Goal: Book appointment/travel/reservation

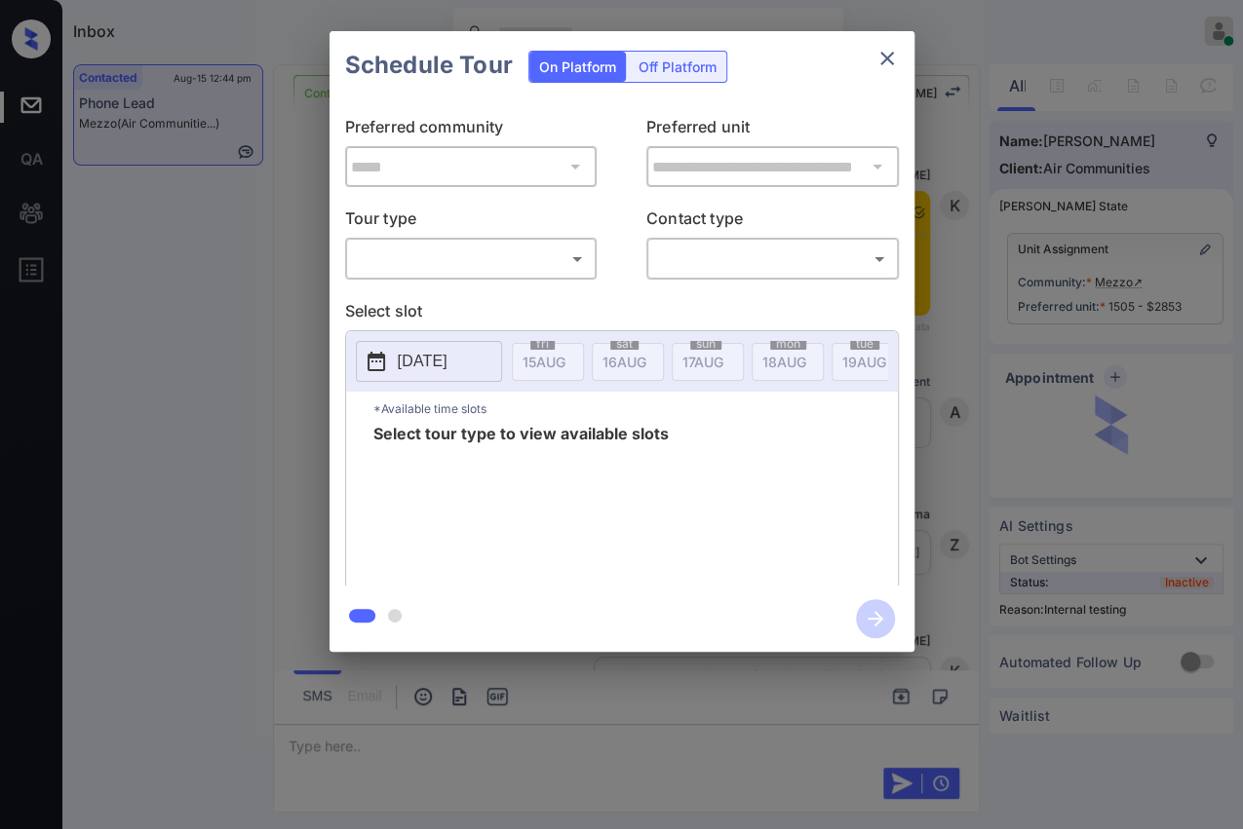
scroll to position [6455, 0]
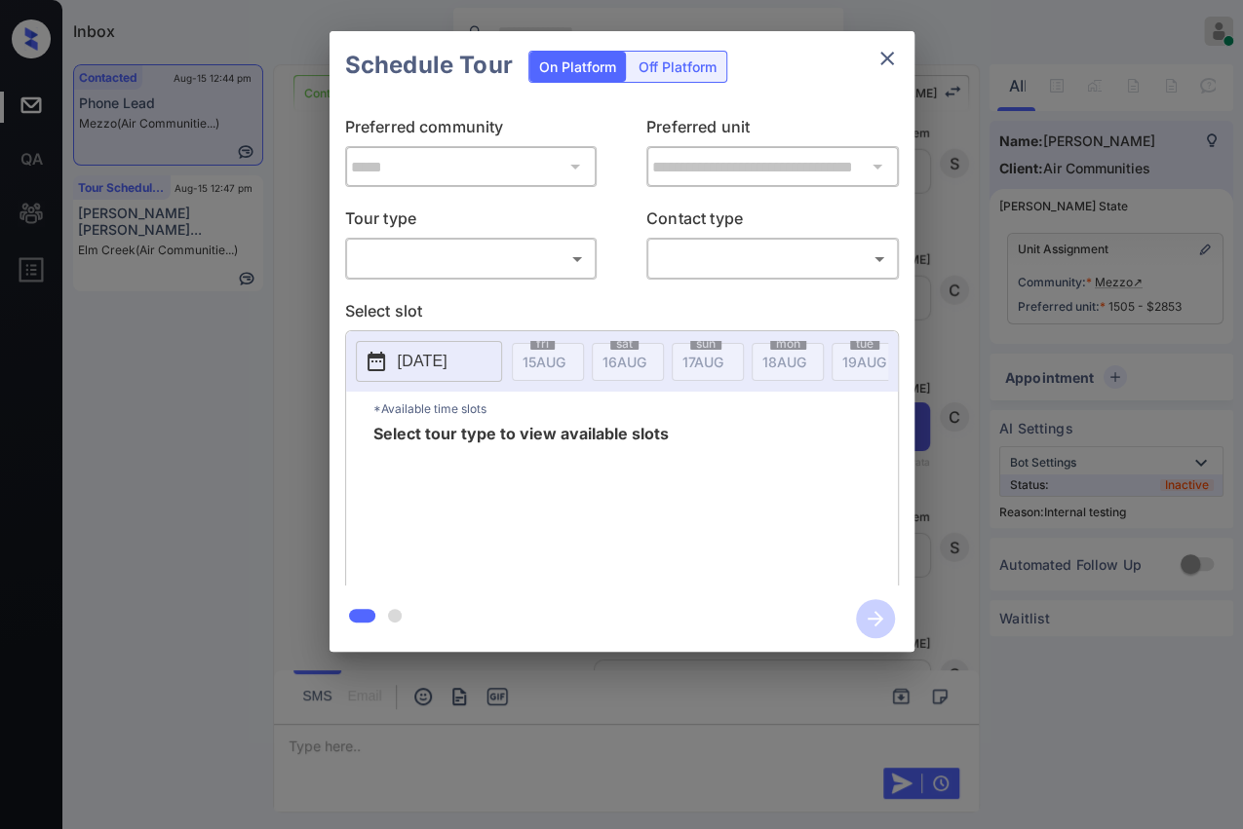
click at [516, 256] on body "Inbox [PERSON_NAME] [PERSON_NAME] Online Set yourself offline Set yourself on b…" at bounding box center [621, 414] width 1243 height 829
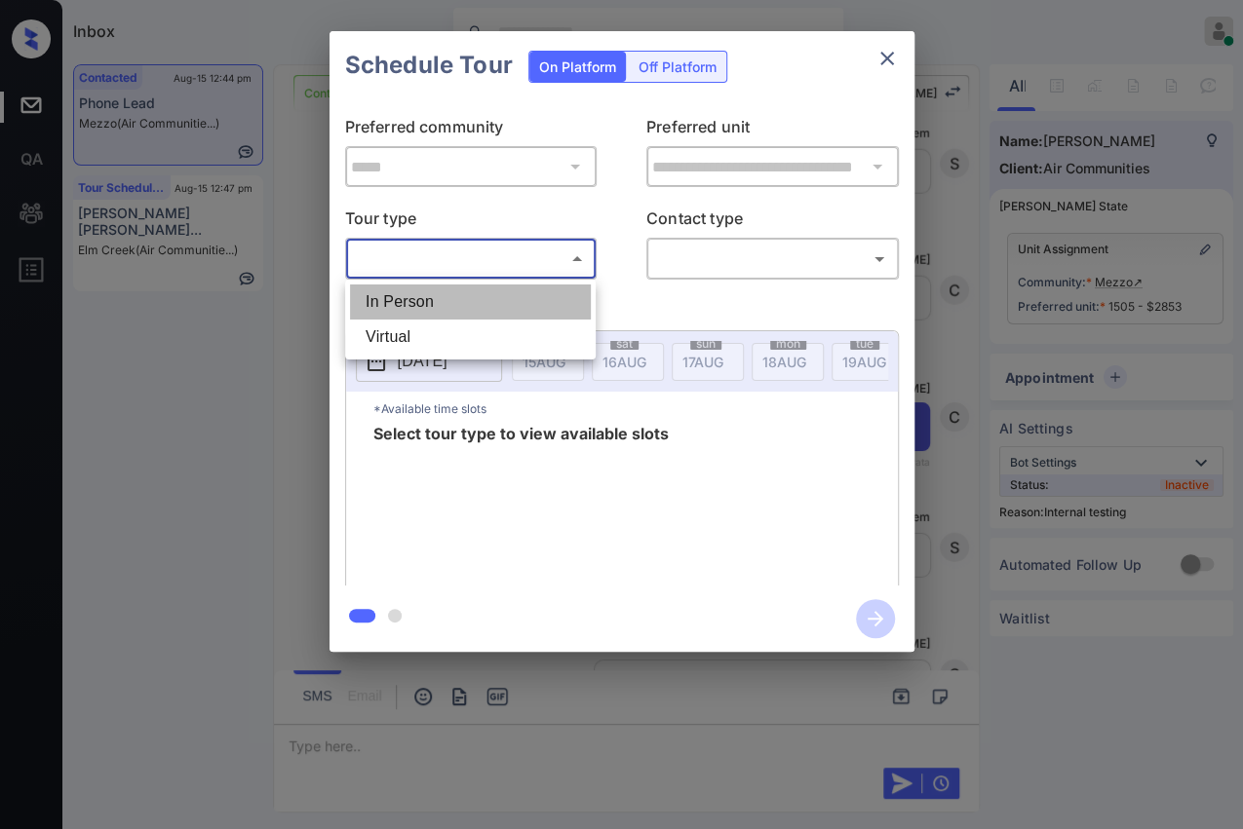
click at [402, 305] on li "In Person" at bounding box center [470, 302] width 241 height 35
type input "********"
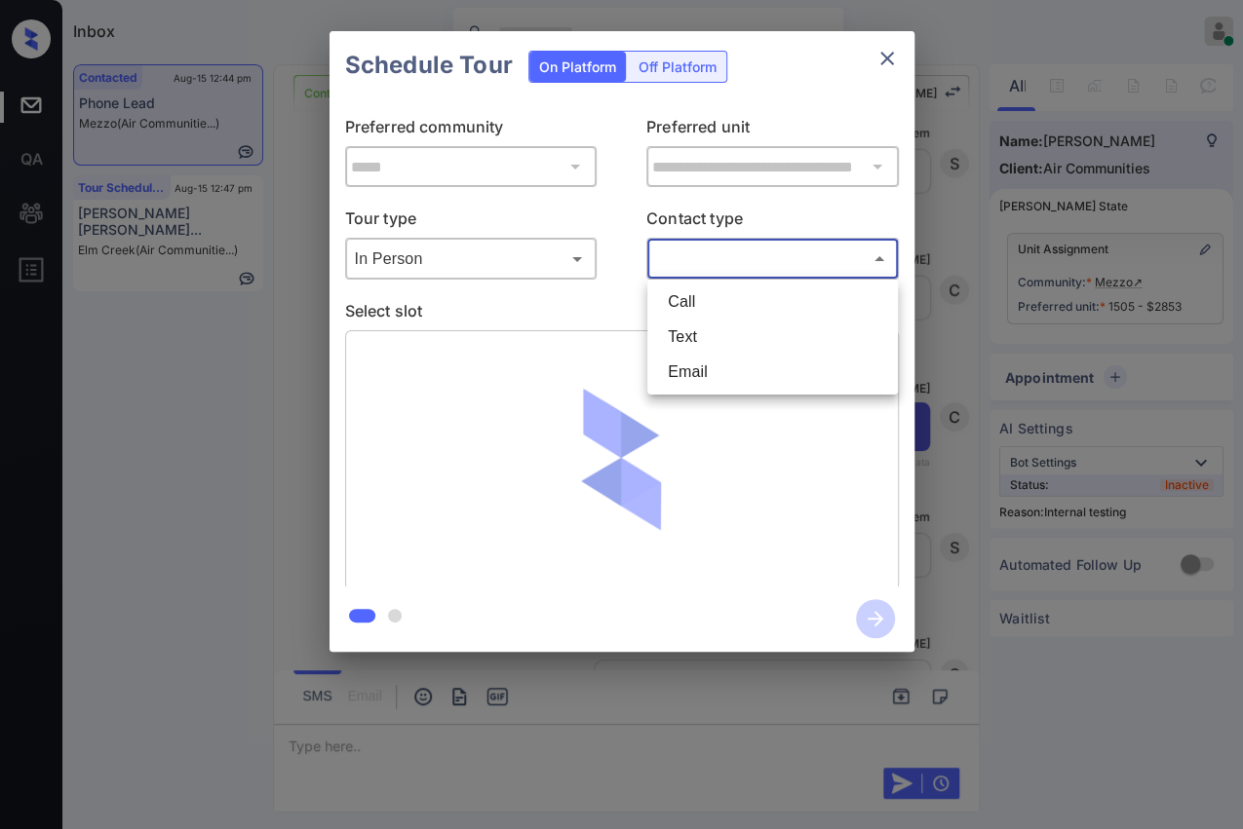
click at [764, 270] on body "Inbox [PERSON_NAME] [PERSON_NAME] Online Set yourself offline Set yourself on b…" at bounding box center [621, 414] width 1243 height 829
click at [704, 340] on li "Text" at bounding box center [772, 337] width 241 height 35
type input "****"
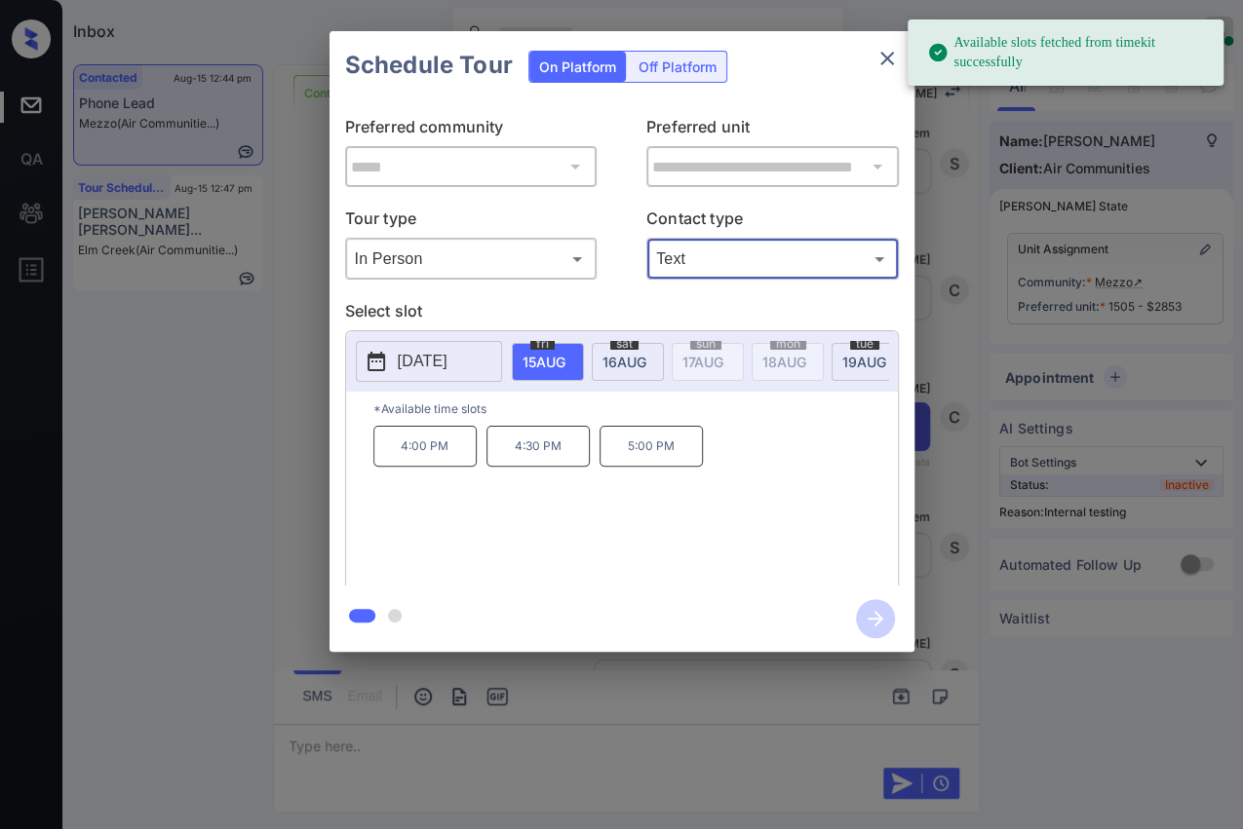
click at [436, 459] on p "4:00 PM" at bounding box center [424, 446] width 103 height 41
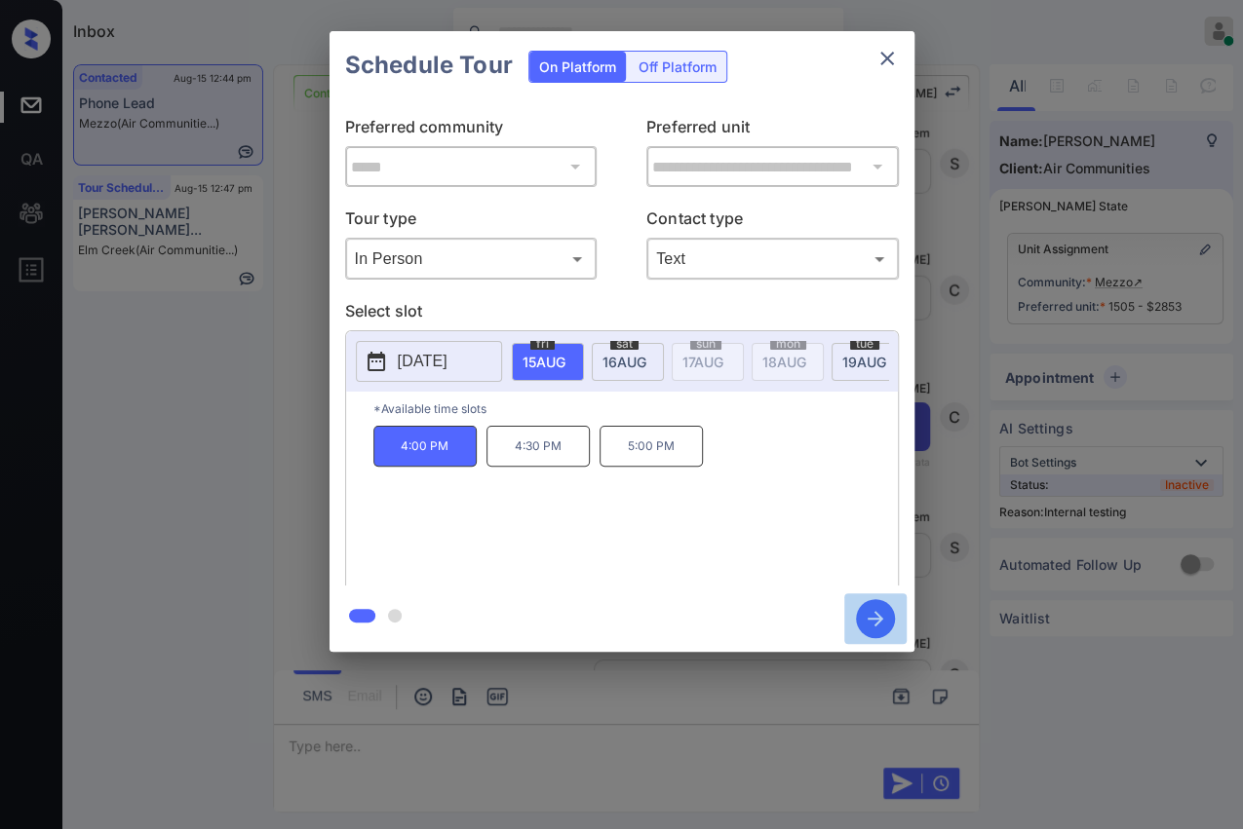
click at [868, 613] on icon "button" at bounding box center [875, 618] width 39 height 39
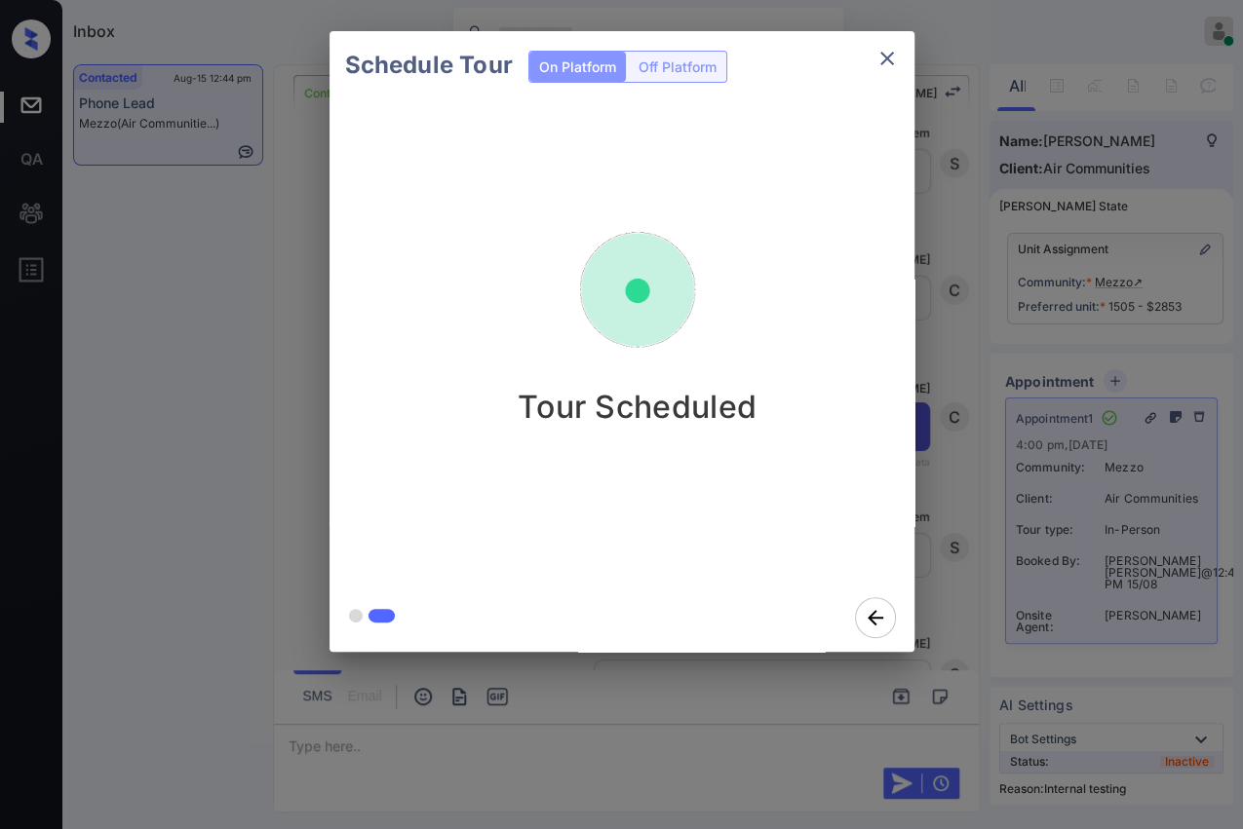
click at [347, 176] on div "Tour Scheduled" at bounding box center [637, 341] width 616 height 484
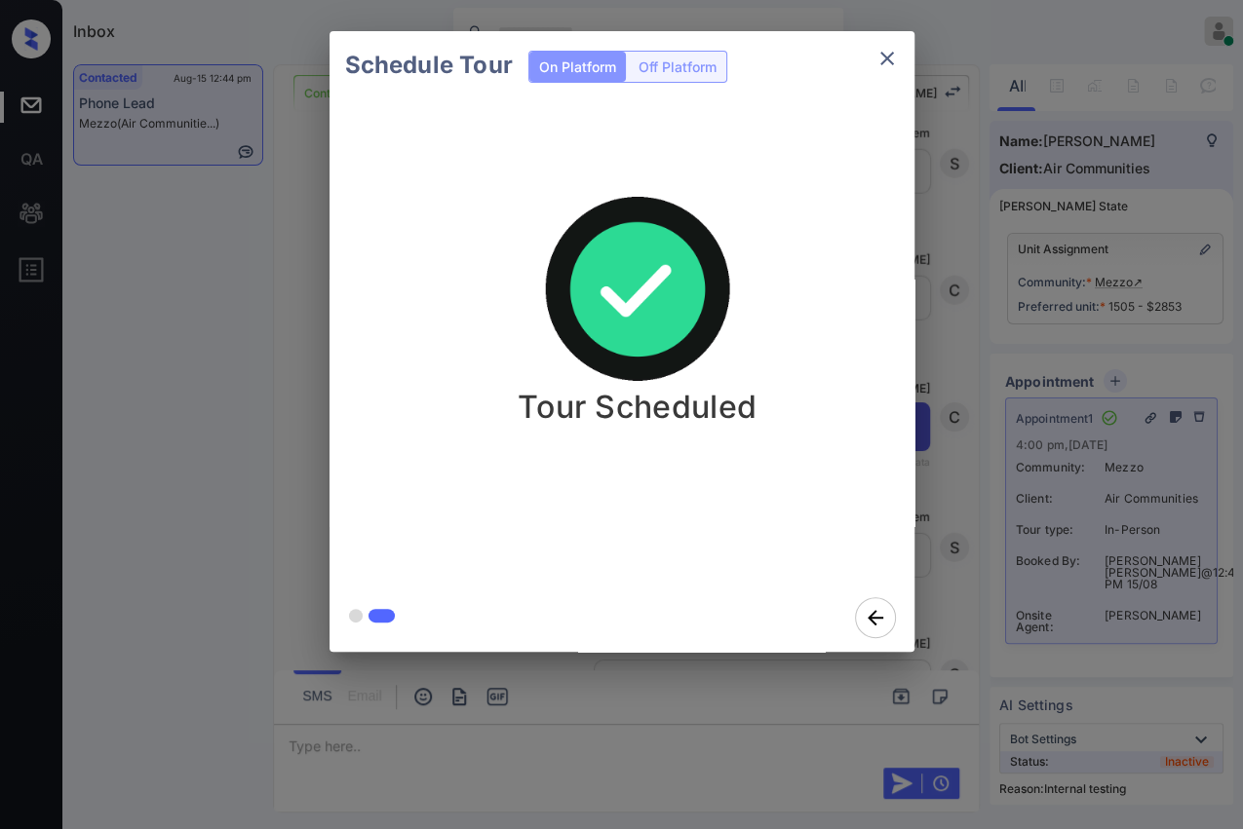
click at [886, 53] on icon "close" at bounding box center [886, 58] width 23 height 23
